Goal: Transaction & Acquisition: Purchase product/service

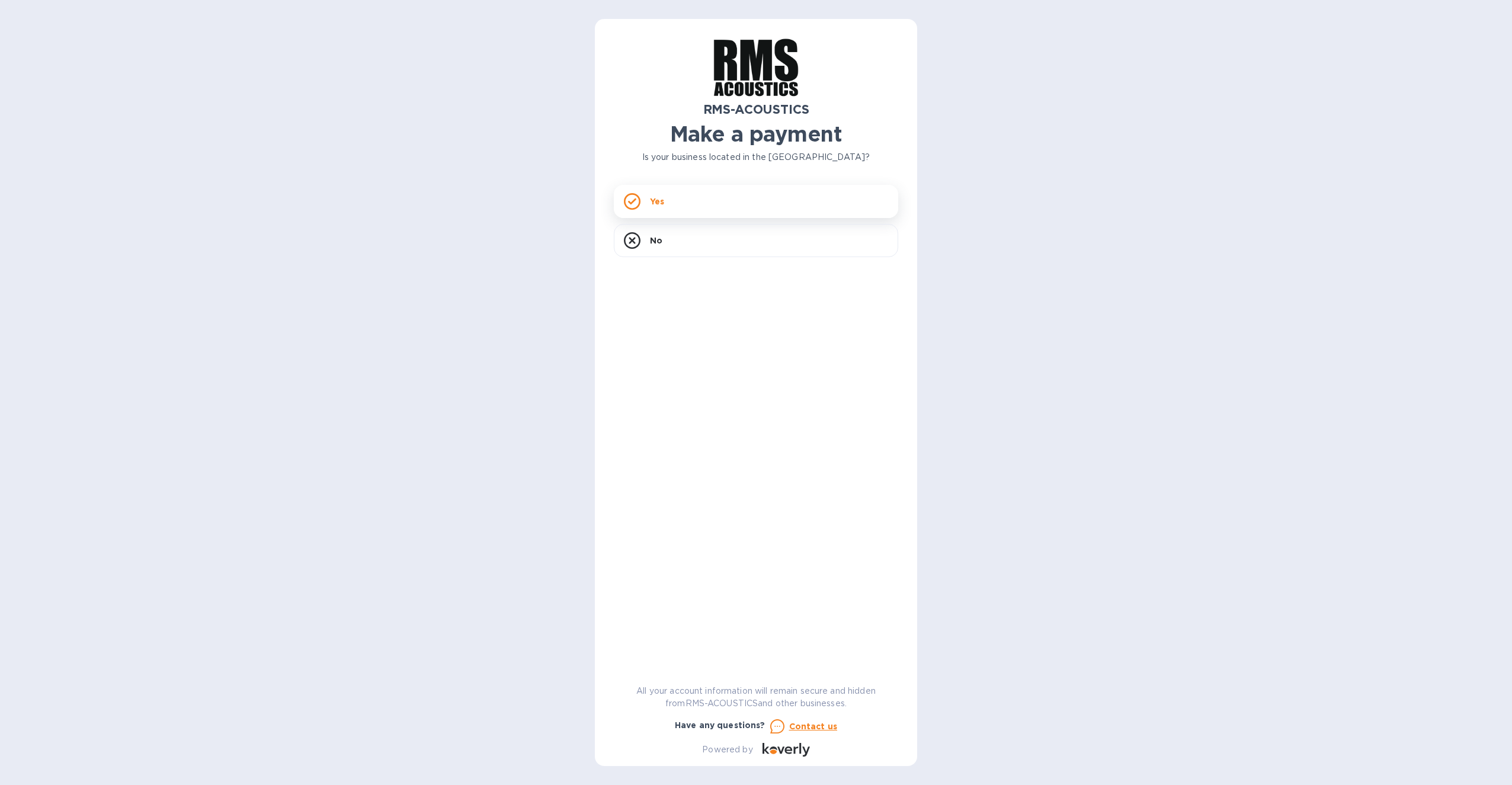
click at [718, 205] on div "Yes" at bounding box center [756, 201] width 285 height 33
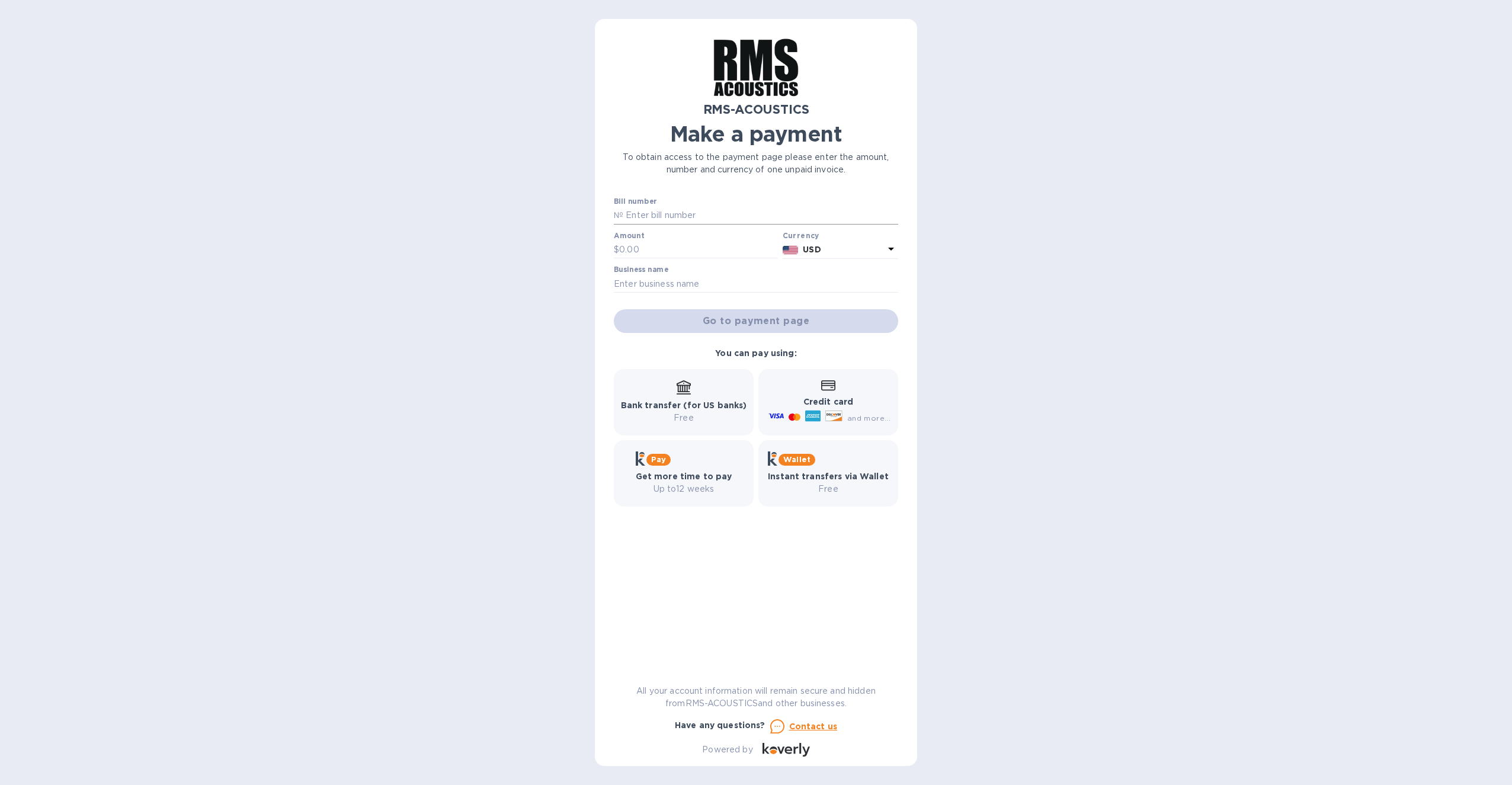
click at [653, 216] on input "text" at bounding box center [760, 215] width 275 height 18
click at [645, 222] on input "text" at bounding box center [760, 215] width 275 height 18
click at [638, 217] on input "text" at bounding box center [760, 215] width 275 height 18
click at [639, 217] on input "text" at bounding box center [760, 215] width 275 height 18
click at [640, 191] on div "RMS-ACOUSTICS Make a payment To obtain access to the payment page please enter …" at bounding box center [756, 398] width 285 height 719
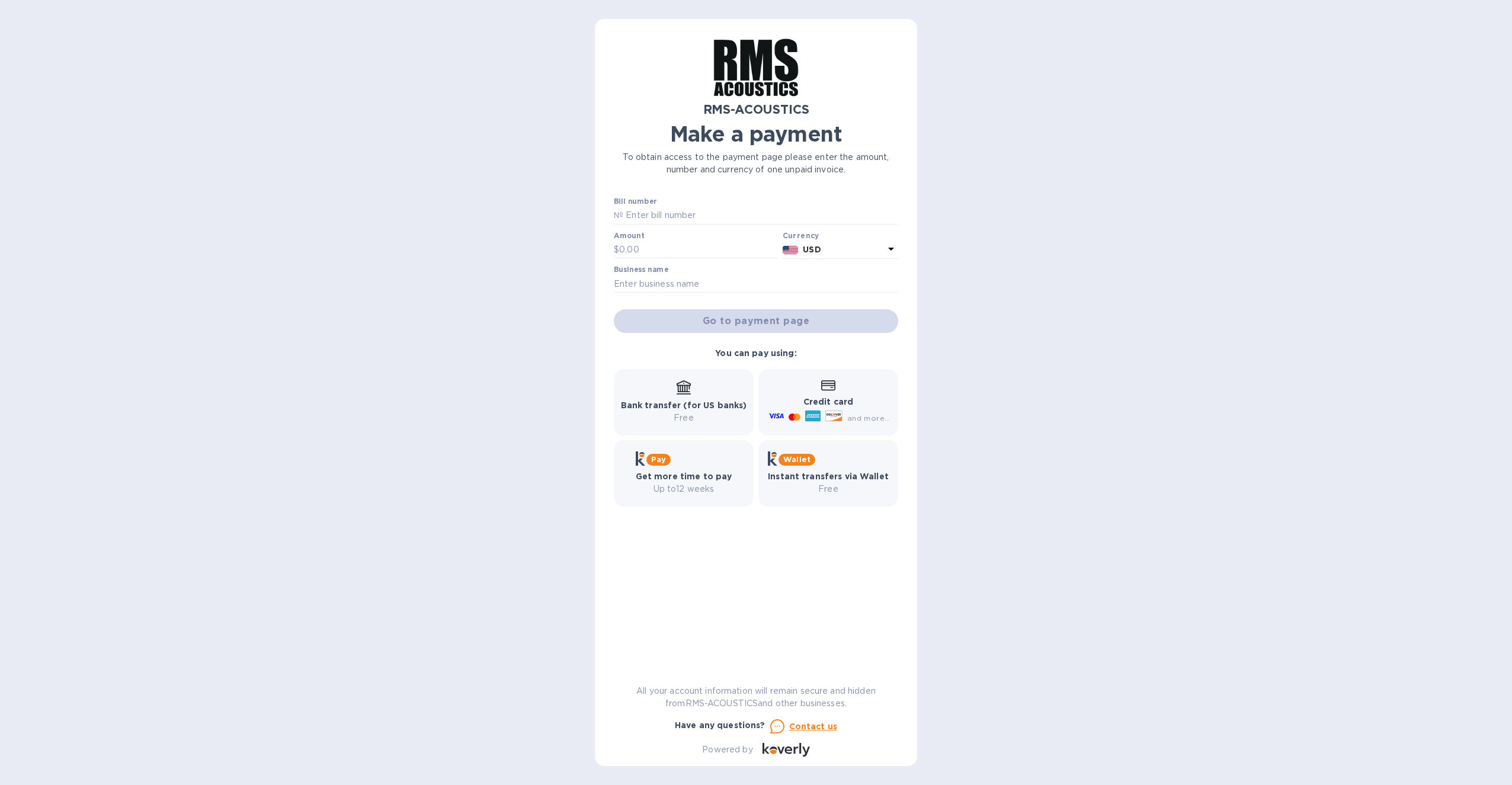
click at [645, 200] on label "Bill number" at bounding box center [635, 201] width 43 height 7
click at [769, 217] on input "text" at bounding box center [760, 215] width 275 height 18
click at [798, 215] on input "text" at bounding box center [760, 215] width 275 height 18
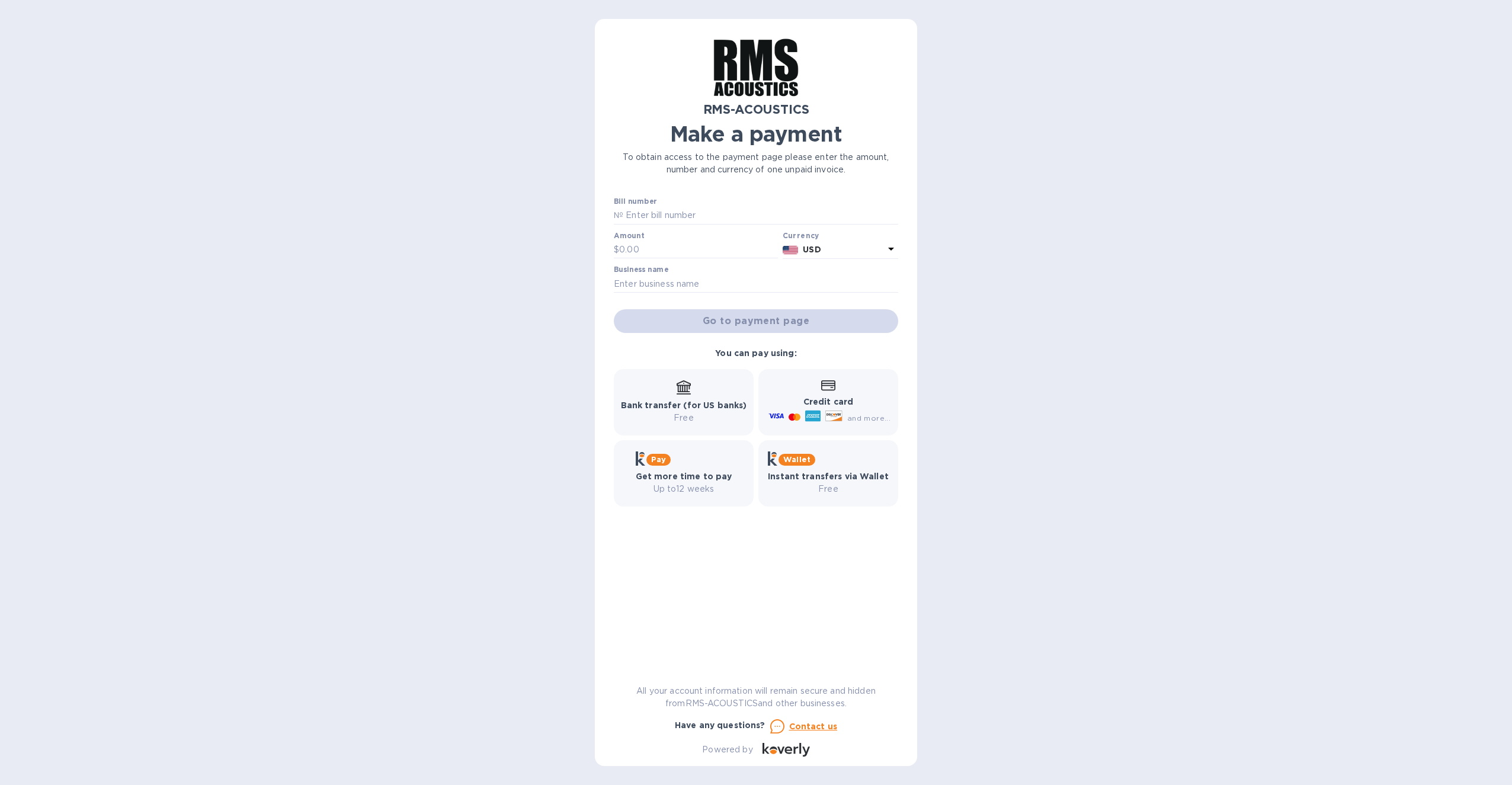
click at [1016, 284] on div "RMS-ACOUSTICS Make a payment To obtain access to the payment page please enter …" at bounding box center [756, 392] width 1512 height 785
click at [787, 319] on div "Go to payment page" at bounding box center [756, 321] width 289 height 28
click at [1047, 298] on div "RMS-ACOUSTICS Make a payment To obtain access to the payment page please enter …" at bounding box center [756, 392] width 1512 height 785
click at [678, 249] on input "text" at bounding box center [698, 249] width 159 height 18
click at [980, 269] on div "RMS-ACOUSTICS Make a payment To obtain access to the payment page please enter …" at bounding box center [756, 392] width 1512 height 785
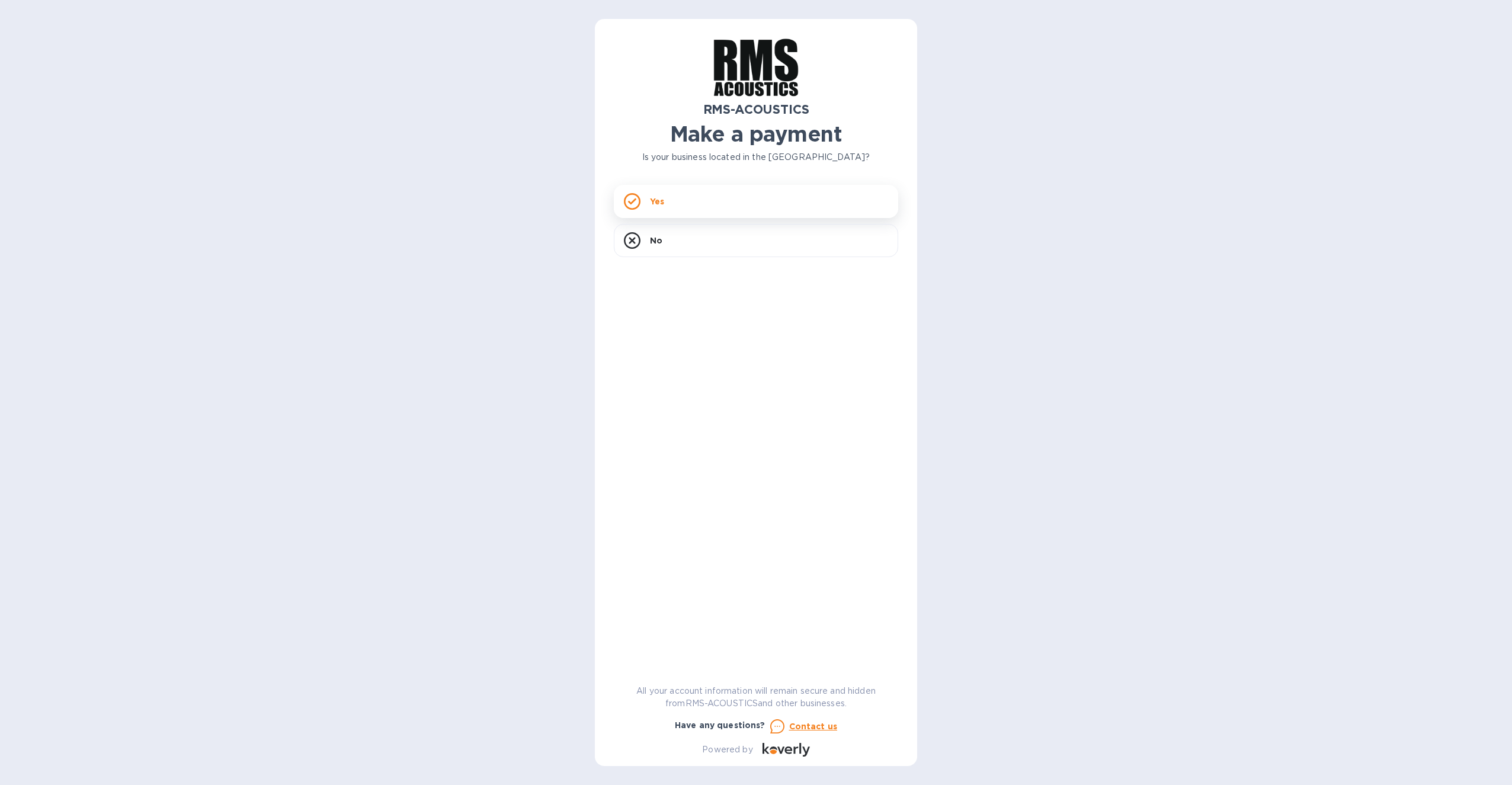
click at [678, 200] on div "Yes" at bounding box center [756, 201] width 285 height 33
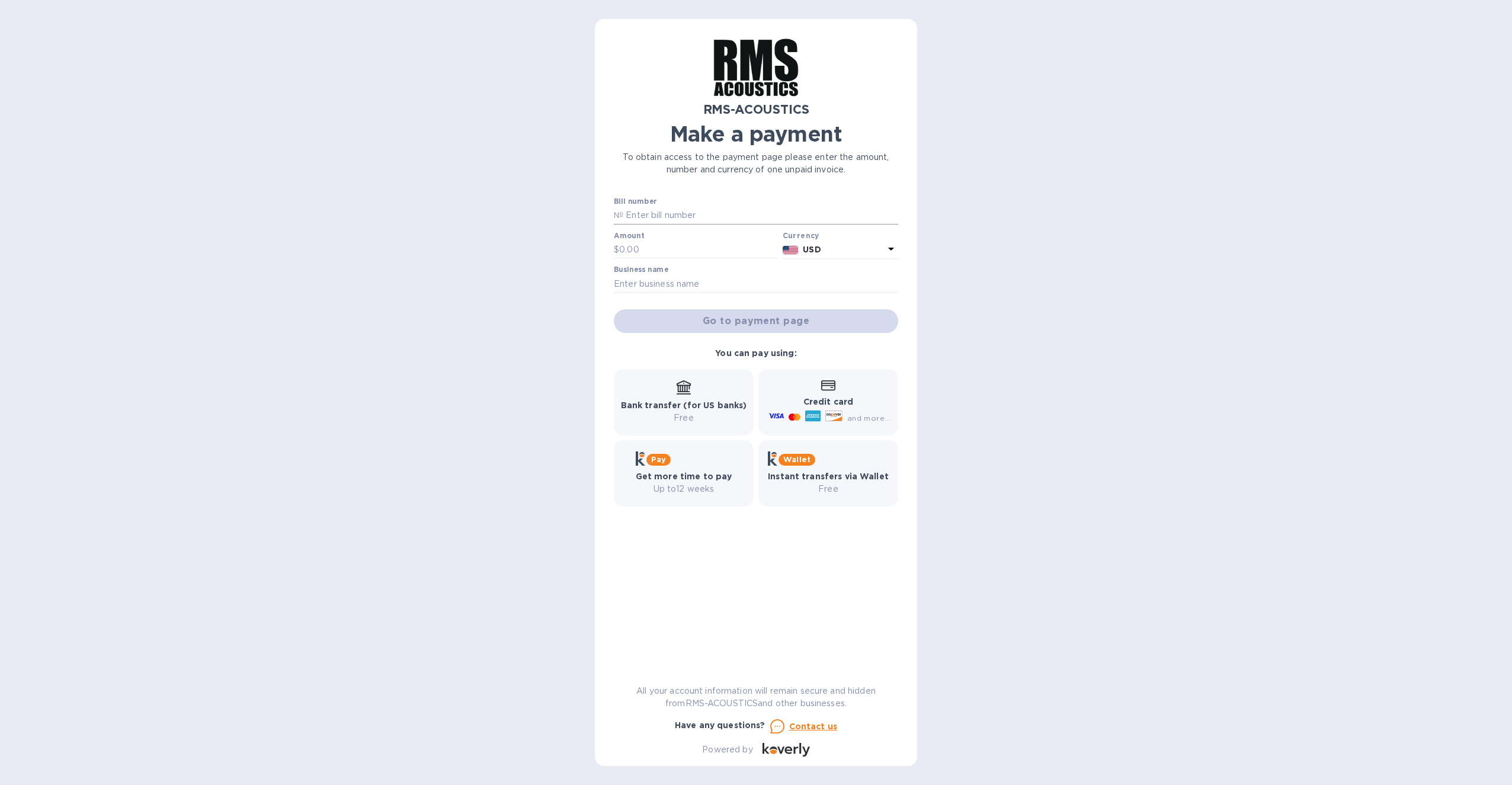
click at [682, 215] on input "text" at bounding box center [760, 215] width 275 height 18
click at [869, 249] on p "USD" at bounding box center [844, 249] width 81 height 12
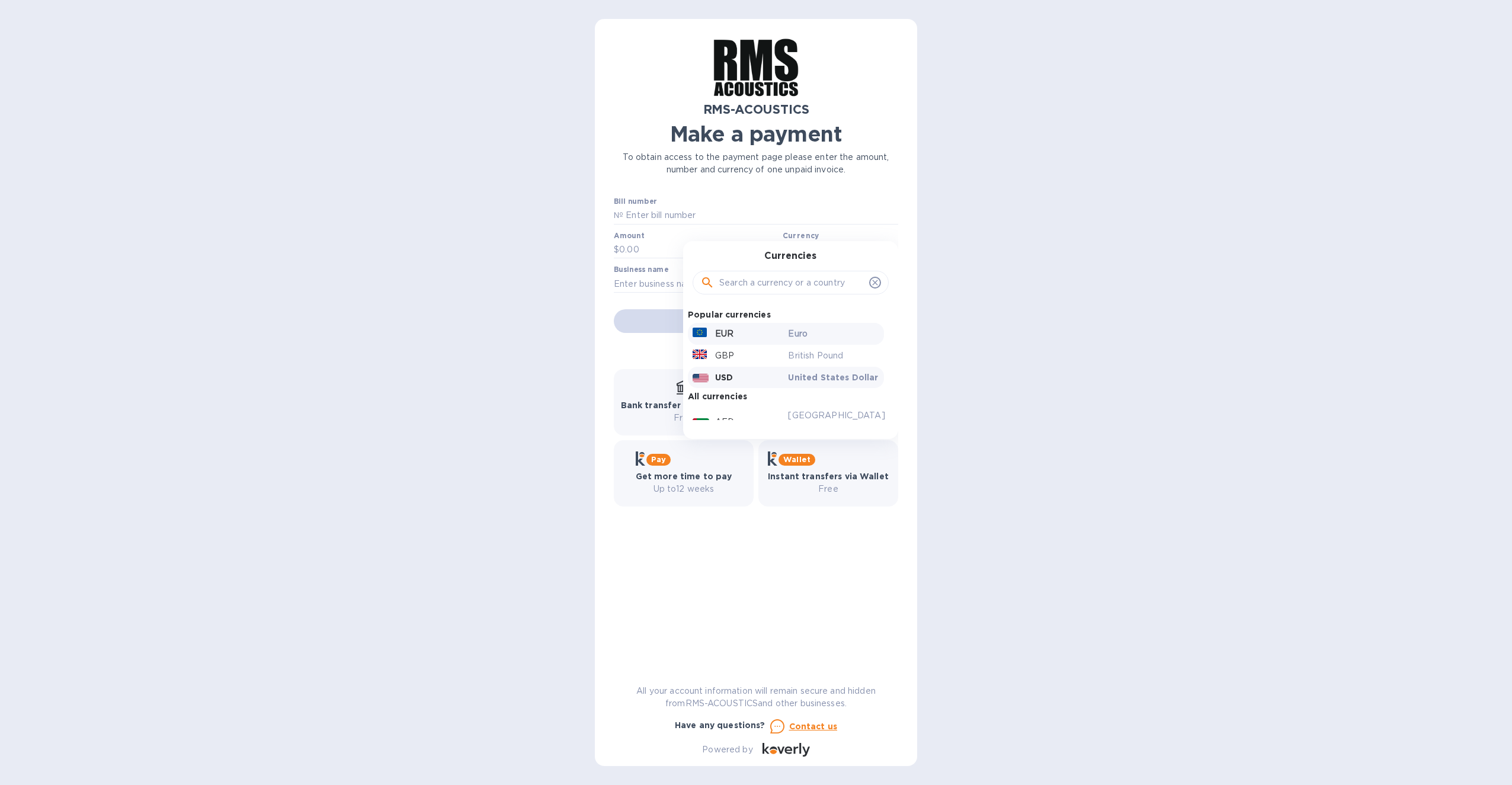
click at [762, 333] on div "EUR" at bounding box center [737, 334] width 96 height 17
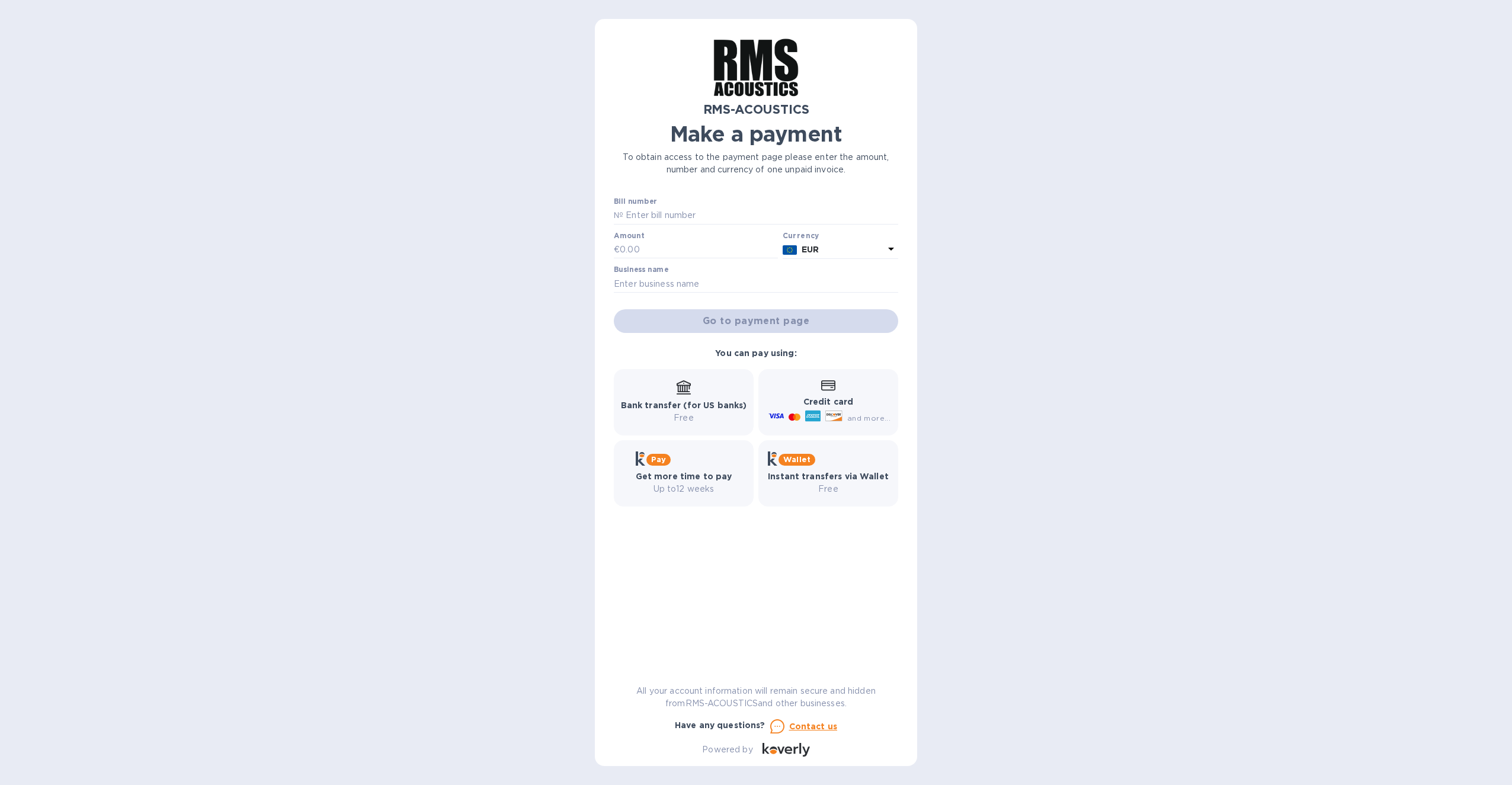
click at [887, 251] on icon at bounding box center [891, 249] width 15 height 15
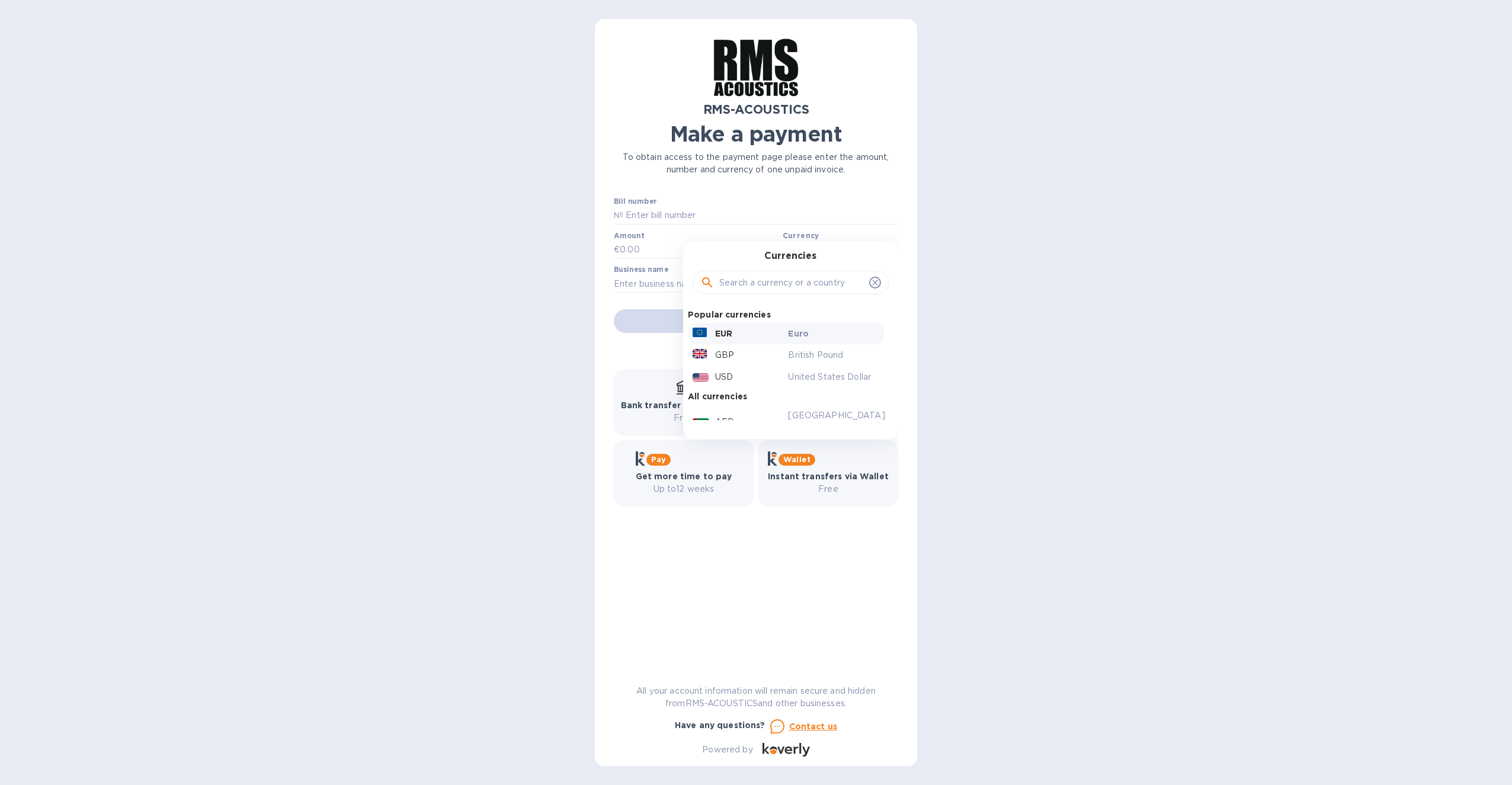
click at [740, 369] on div "USD" at bounding box center [737, 377] width 96 height 17
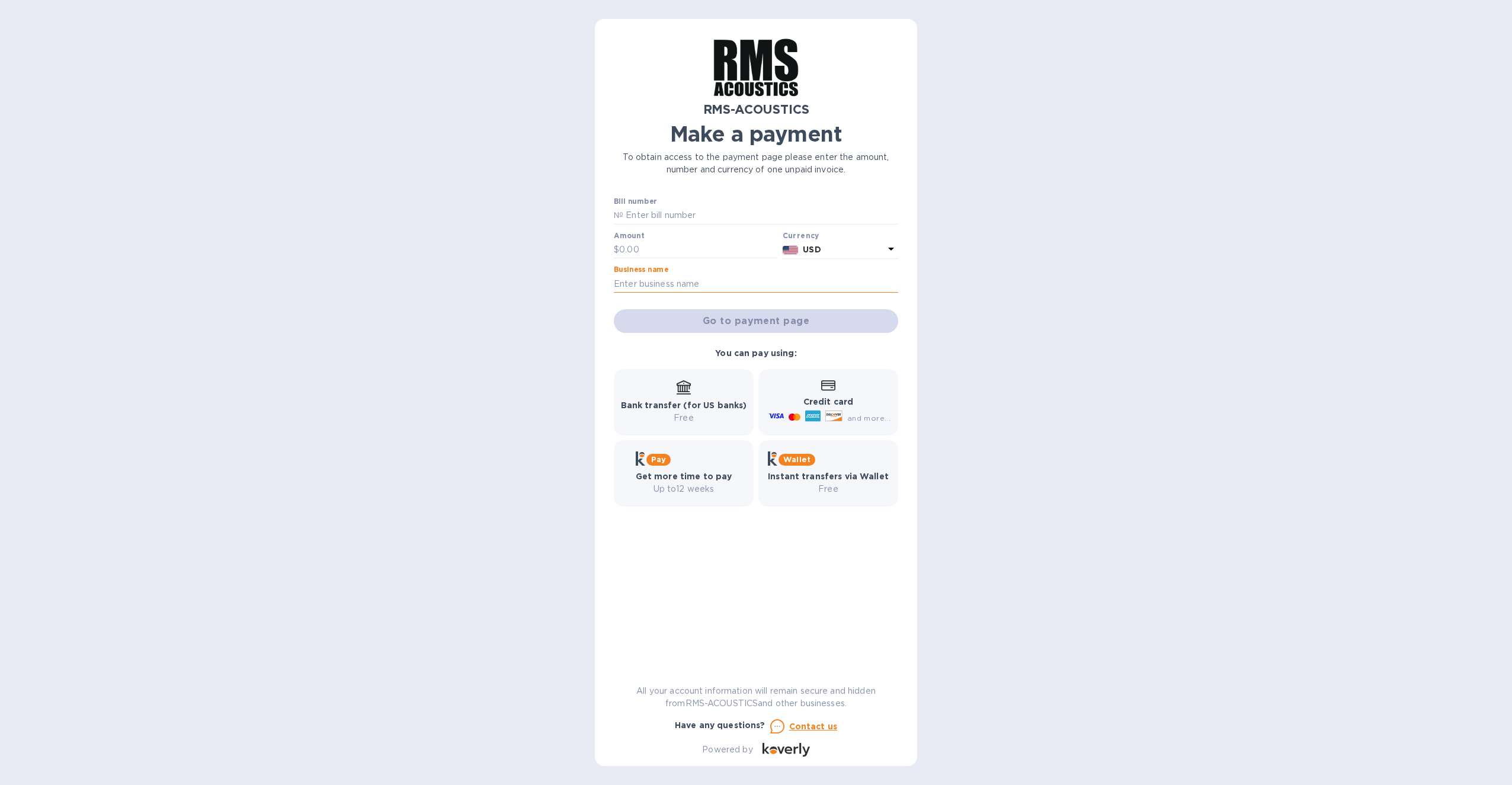
click at [685, 281] on input "text" at bounding box center [756, 283] width 285 height 18
click at [686, 282] on input "text" at bounding box center [756, 283] width 285 height 18
drag, startPoint x: 686, startPoint y: 282, endPoint x: 703, endPoint y: 293, distance: 20.2
click at [700, 291] on input "text" at bounding box center [756, 283] width 285 height 18
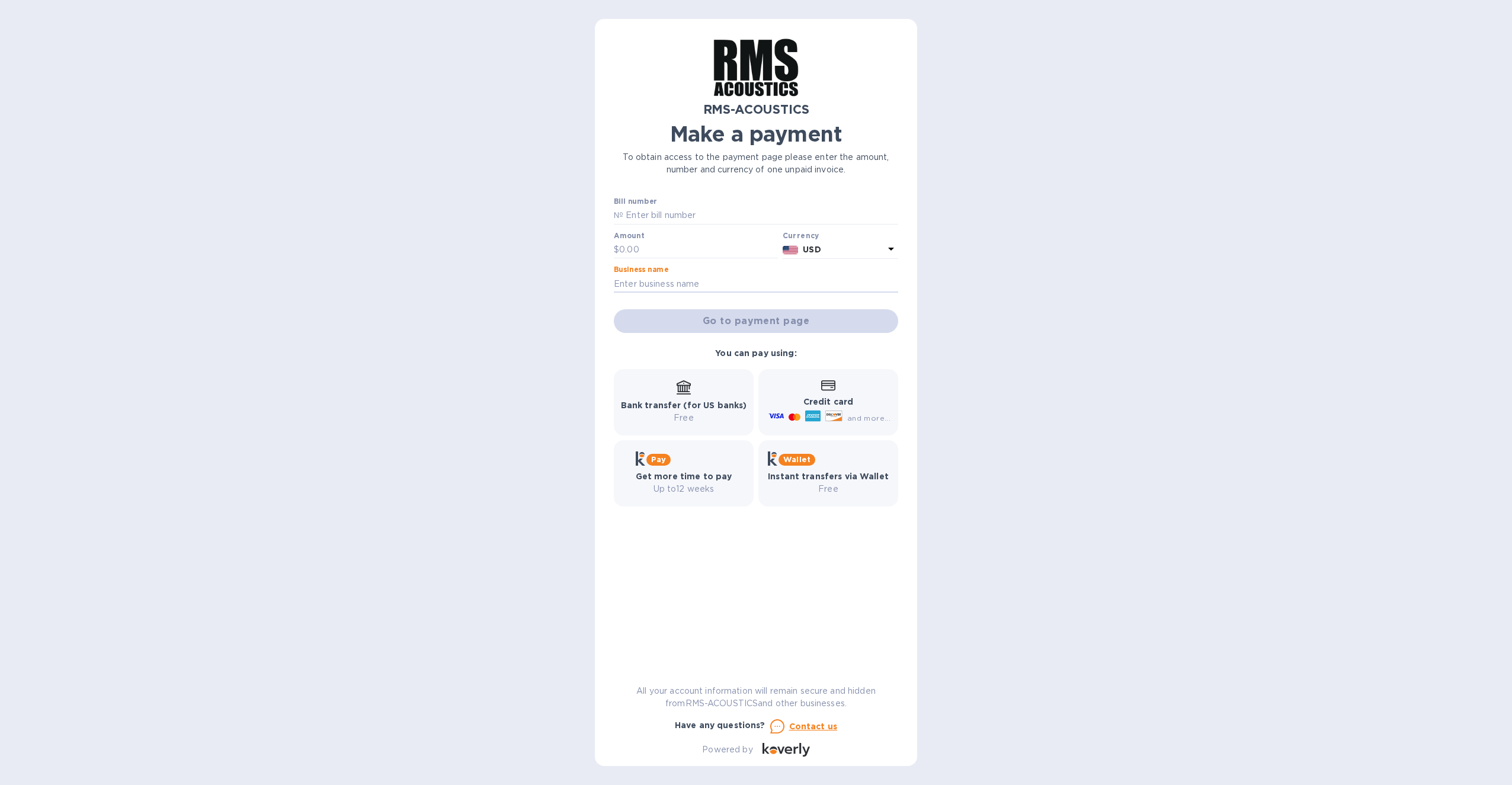
click at [1000, 340] on div "RMS-ACOUSTICS Make a payment To obtain access to the payment page please enter …" at bounding box center [756, 392] width 1512 height 785
